Goal: Communication & Community: Connect with others

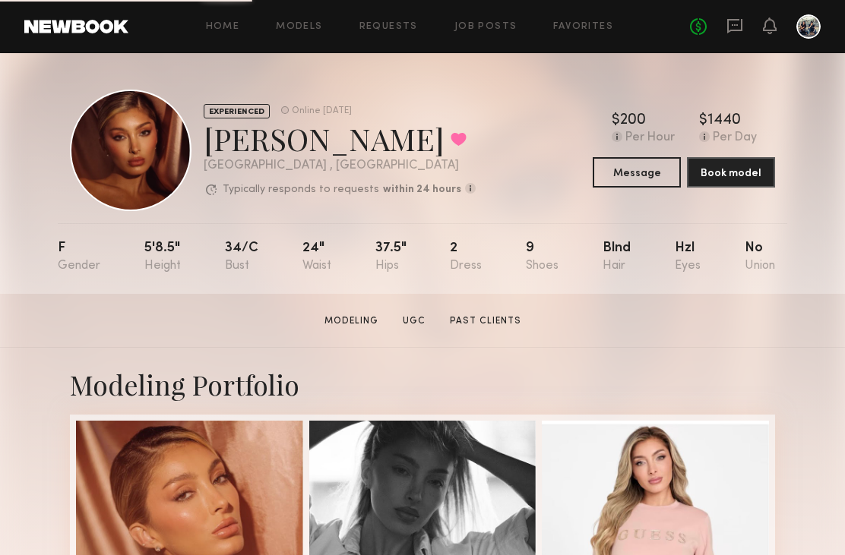
click at [739, 27] on icon at bounding box center [734, 25] width 17 height 17
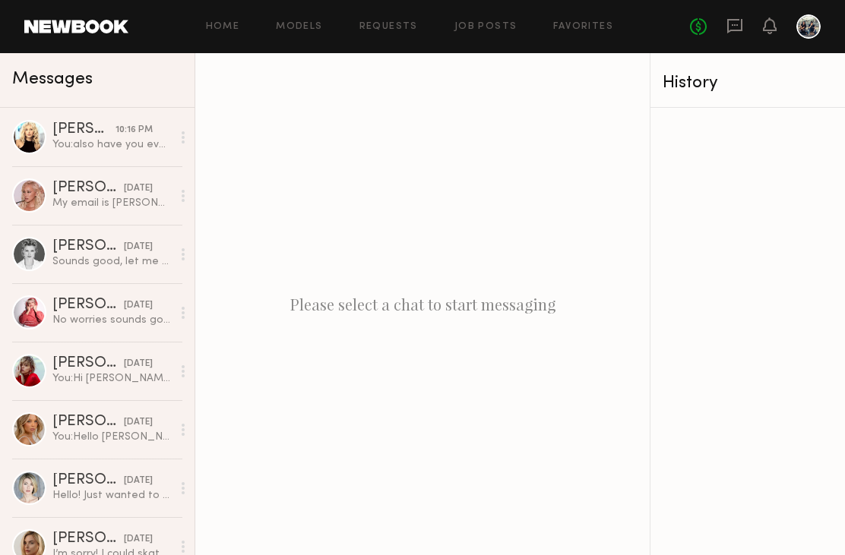
click at [59, 143] on div "You: also have you ever done any modeling shoots at the [GEOGRAPHIC_DATA] befor…" at bounding box center [111, 145] width 119 height 14
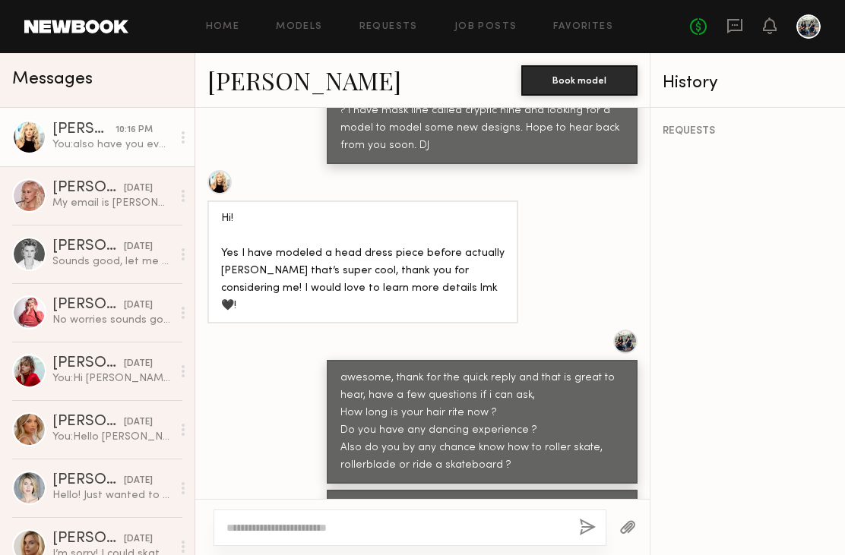
scroll to position [820, 0]
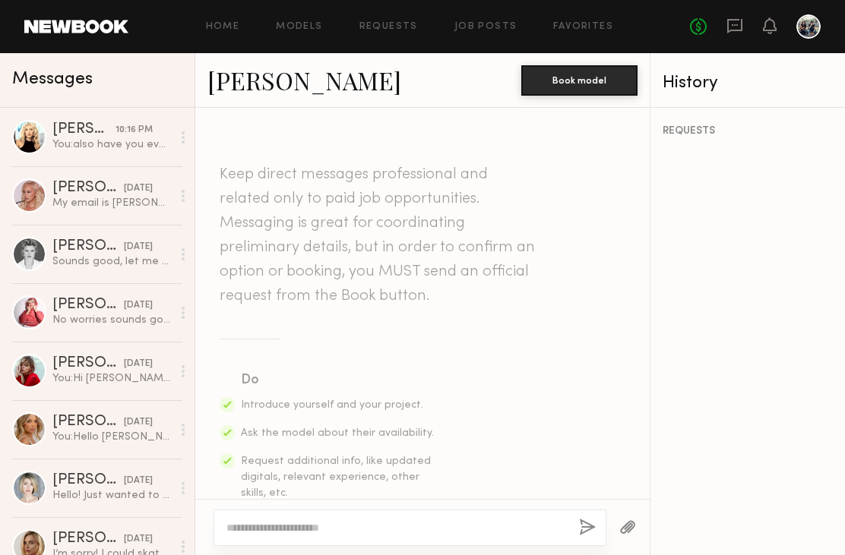
scroll to position [1083, 0]
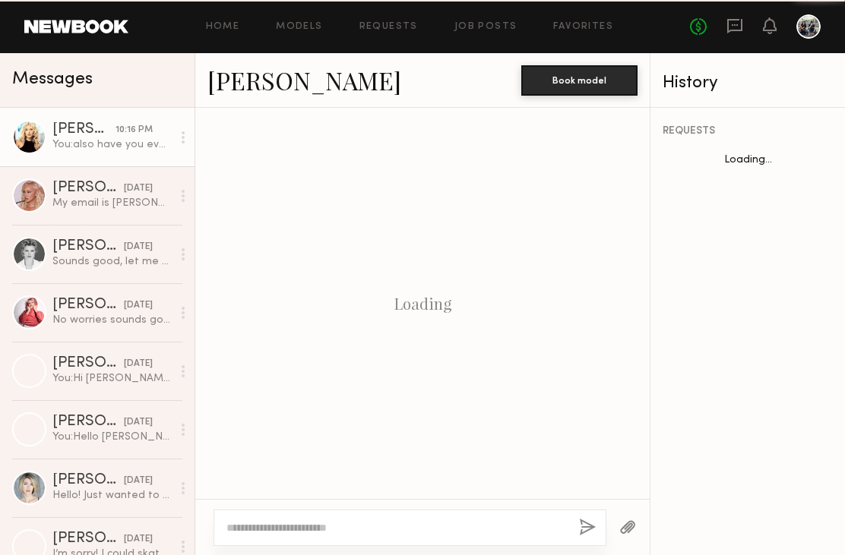
scroll to position [837, 0]
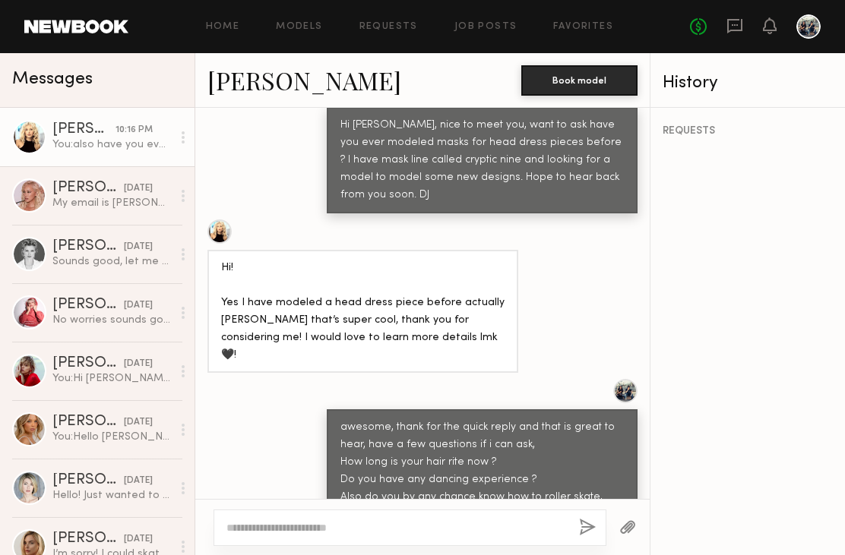
scroll to position [837, 0]
